Goal: Use online tool/utility: Utilize a website feature to perform a specific function

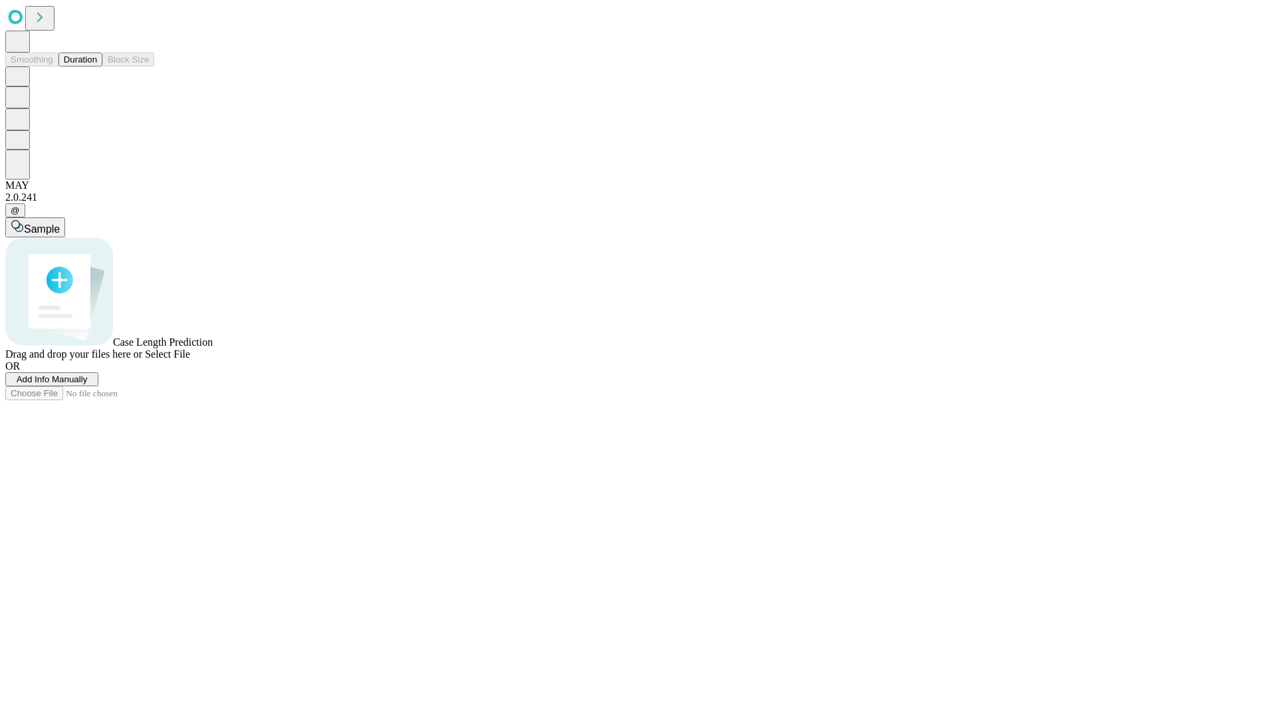
click at [88, 384] on span "Add Info Manually" at bounding box center [52, 379] width 71 height 10
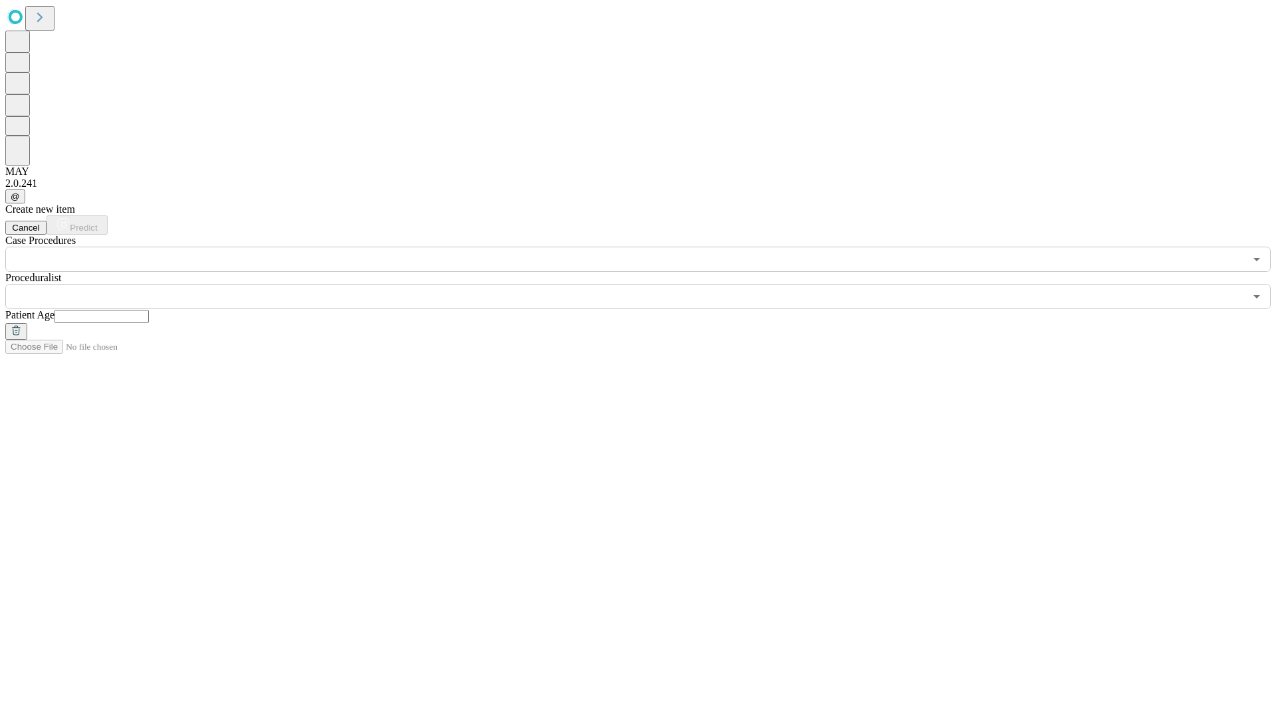
click at [149, 310] on input "text" at bounding box center [102, 316] width 94 height 13
type input "**"
click at [647, 284] on input "text" at bounding box center [625, 296] width 1240 height 25
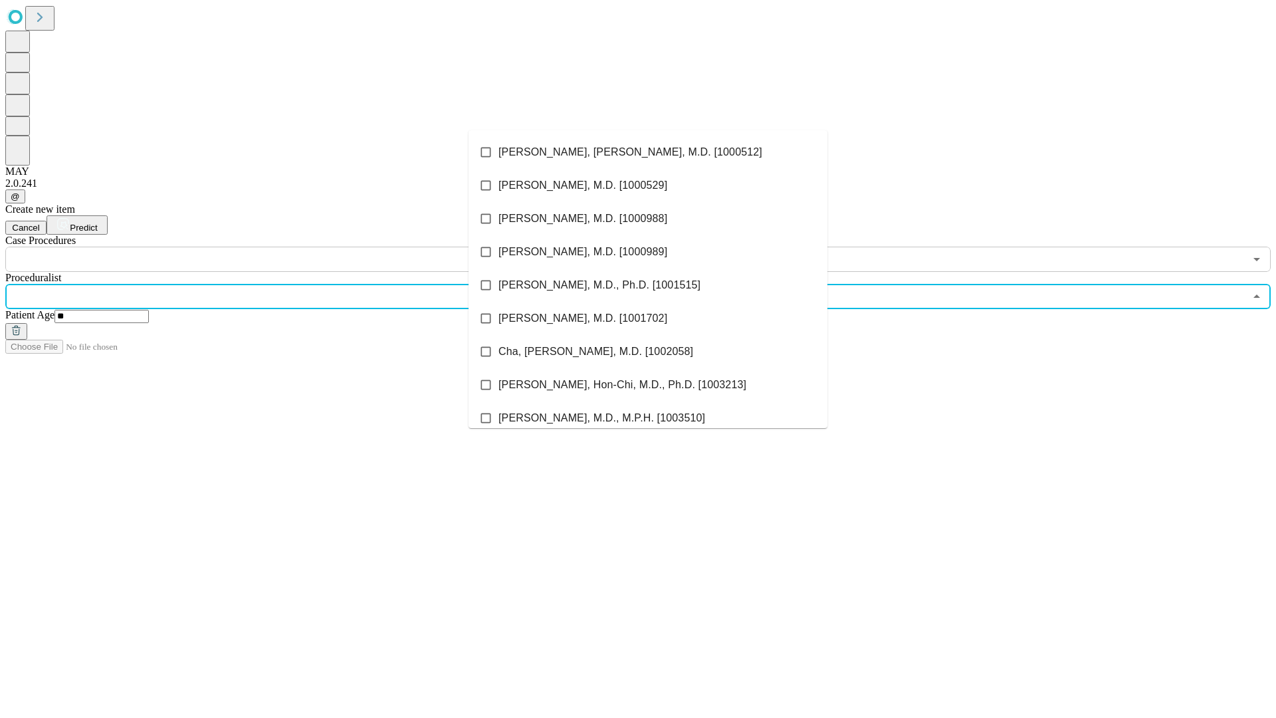
click at [648, 152] on li "[PERSON_NAME], [PERSON_NAME], M.D. [1000512]" at bounding box center [648, 152] width 359 height 33
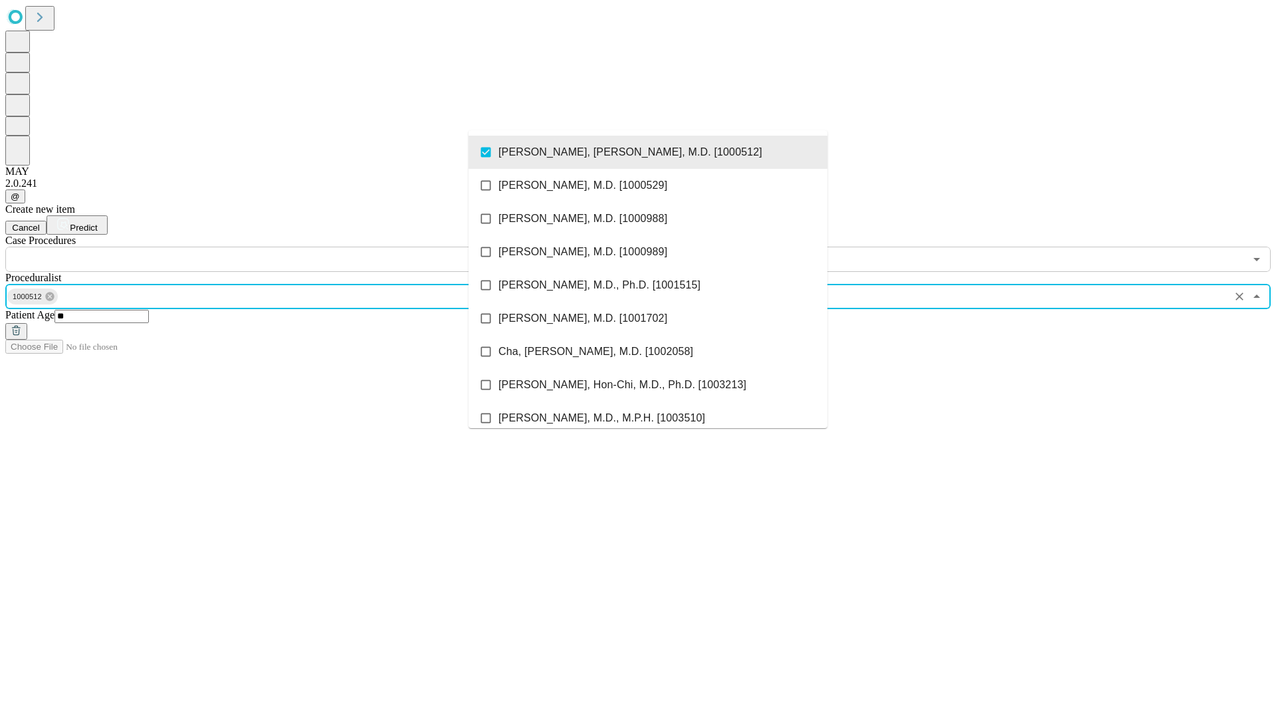
click at [279, 247] on input "text" at bounding box center [625, 259] width 1240 height 25
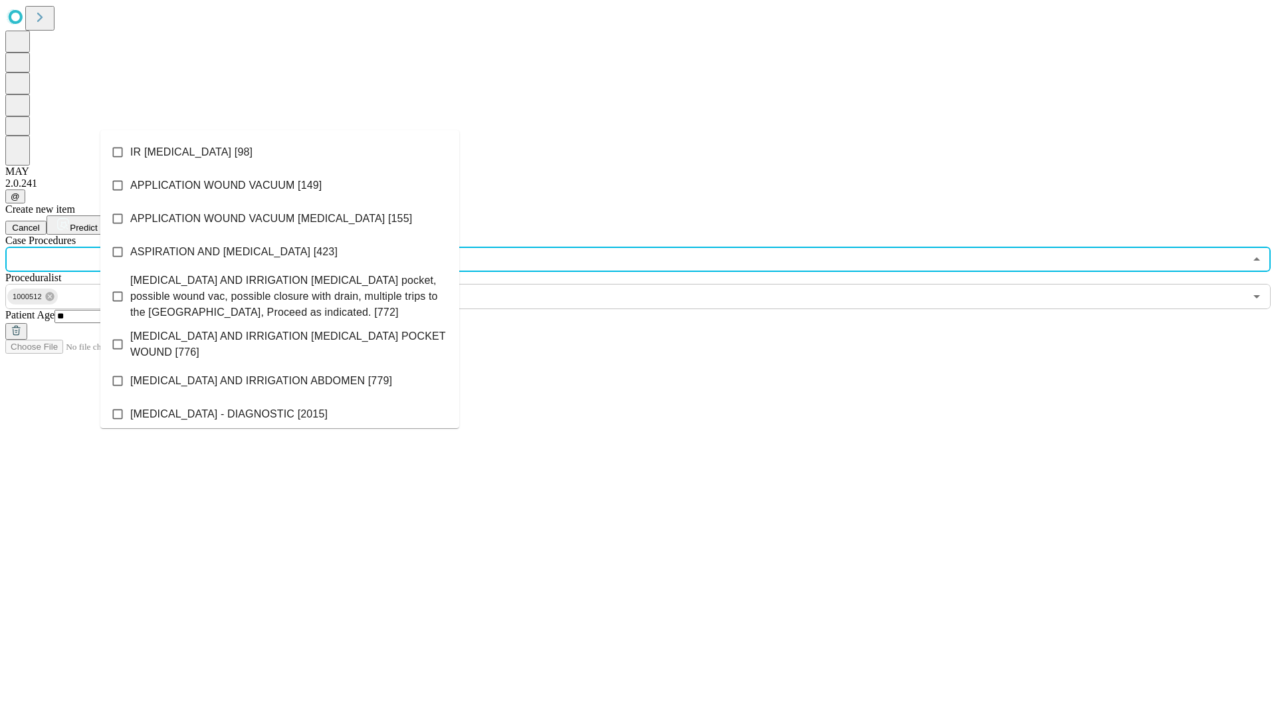
click at [280, 152] on li "IR [MEDICAL_DATA] [98]" at bounding box center [279, 152] width 359 height 33
click at [97, 223] on span "Predict" at bounding box center [83, 228] width 27 height 10
